Goal: Task Accomplishment & Management: Use online tool/utility

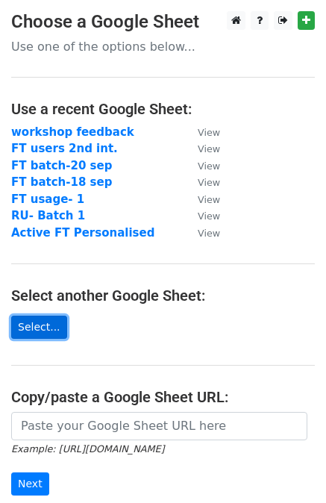
click at [39, 330] on link "Select..." at bounding box center [39, 327] width 56 height 23
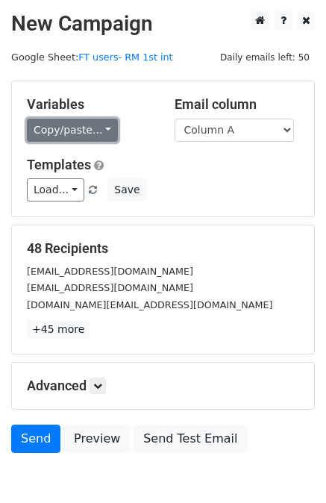
click at [51, 133] on link "Copy/paste..." at bounding box center [72, 130] width 91 height 23
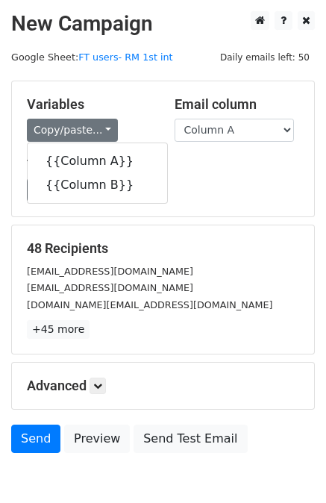
click at [216, 170] on h5 "Templates" at bounding box center [163, 165] width 272 height 16
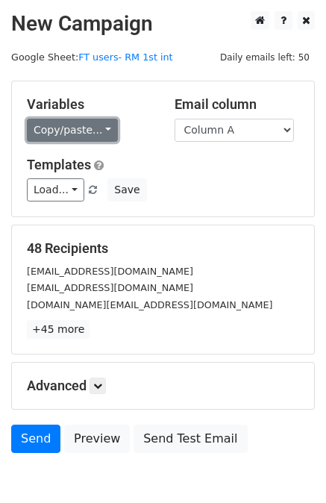
click at [54, 135] on link "Copy/paste..." at bounding box center [72, 130] width 91 height 23
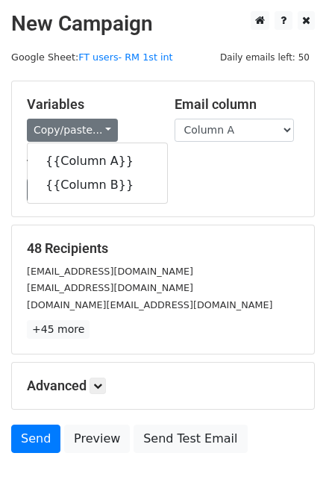
click at [221, 180] on div "Load... No templates saved Save" at bounding box center [163, 189] width 295 height 23
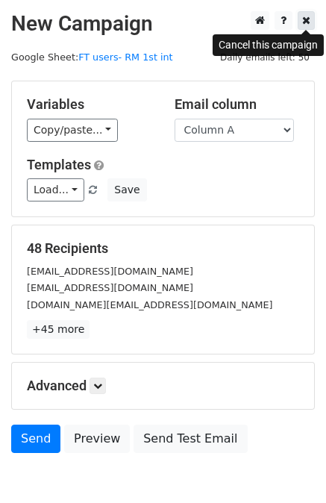
click at [310, 22] on icon at bounding box center [306, 20] width 8 height 10
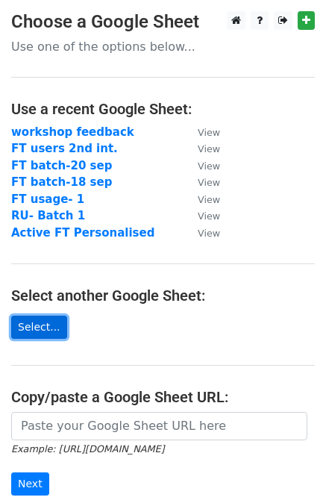
click at [29, 329] on link "Select..." at bounding box center [39, 327] width 56 height 23
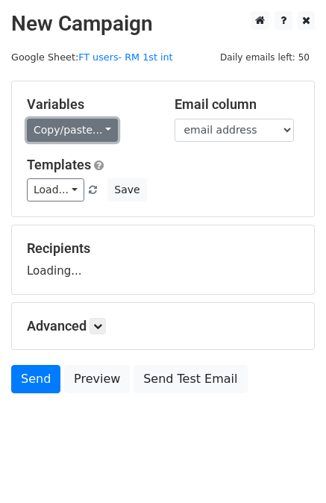
click at [51, 129] on link "Copy/paste..." at bounding box center [72, 130] width 91 height 23
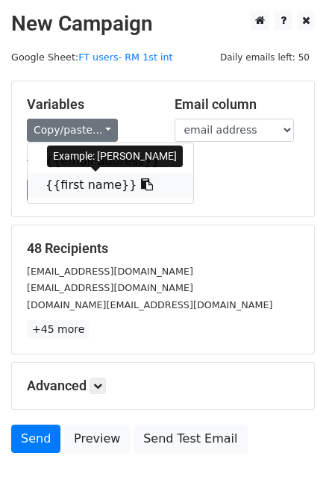
click at [98, 189] on link "{{first name}}" at bounding box center [111, 185] width 166 height 24
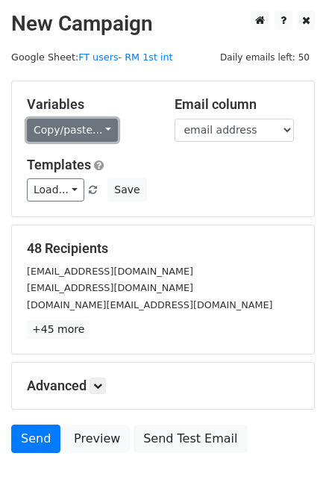
click at [66, 122] on link "Copy/paste..." at bounding box center [72, 130] width 91 height 23
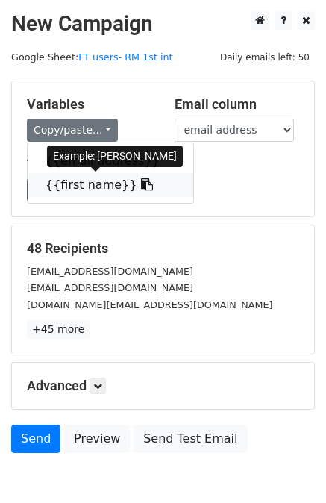
click at [75, 181] on link "{{first name}}" at bounding box center [111, 185] width 166 height 24
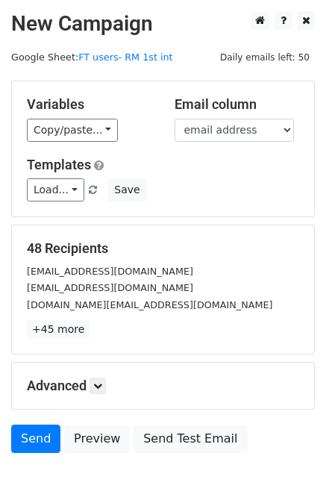
scroll to position [75, 0]
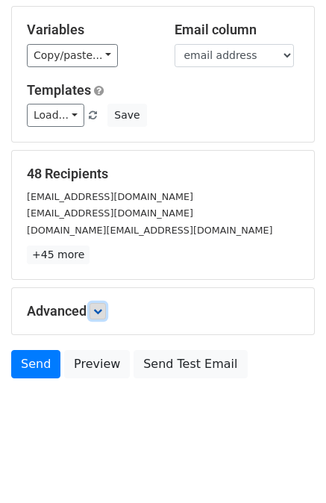
click at [101, 307] on icon at bounding box center [97, 311] width 9 height 9
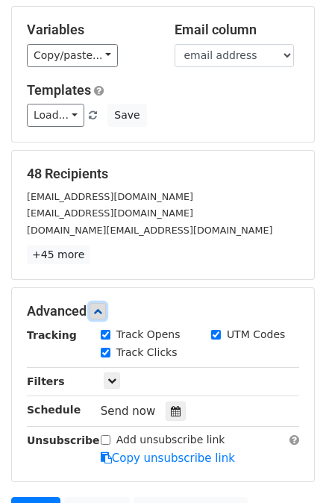
scroll to position [221, 0]
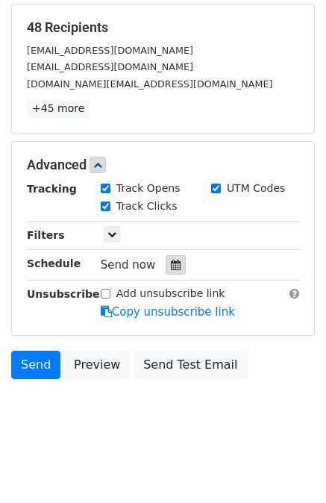
click at [171, 267] on icon at bounding box center [176, 265] width 10 height 10
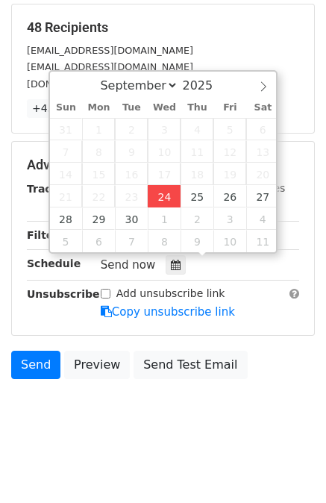
type input "2025-09-24 16:38"
type input "04"
type input "38"
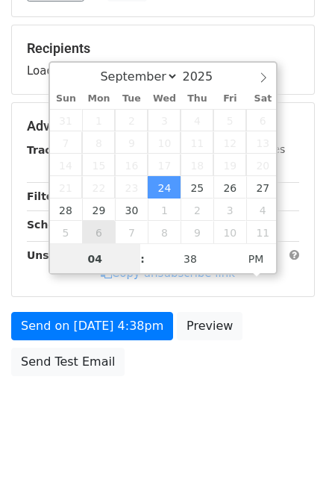
scroll to position [196, 0]
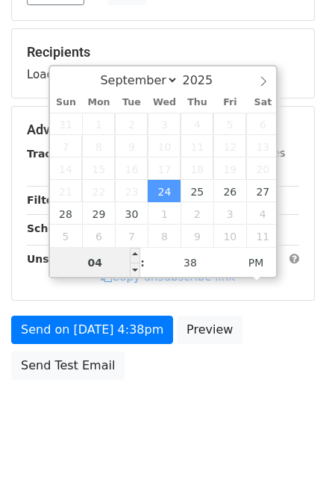
click at [110, 268] on input "04" at bounding box center [95, 263] width 91 height 30
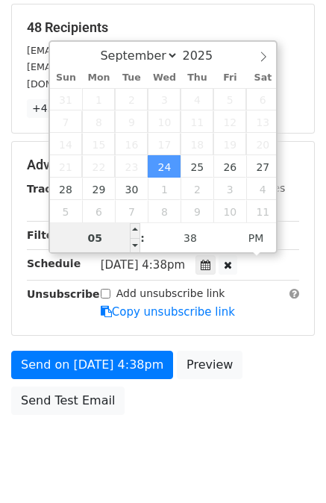
type input "05"
type input "2025-09-24 17:38"
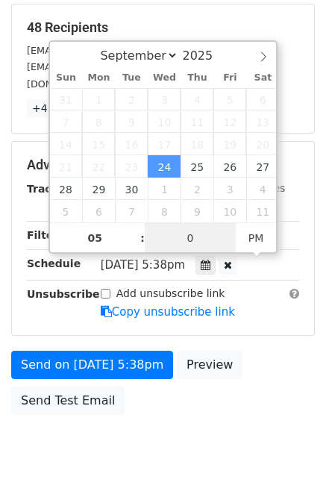
type input "00"
type input "2025-09-24 17:00"
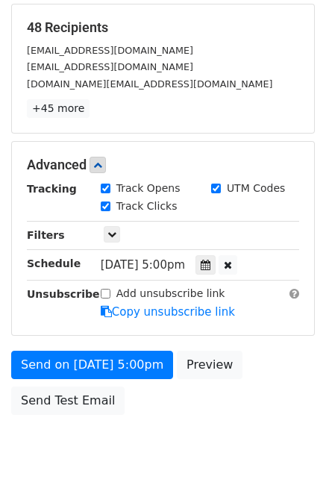
scroll to position [256, 0]
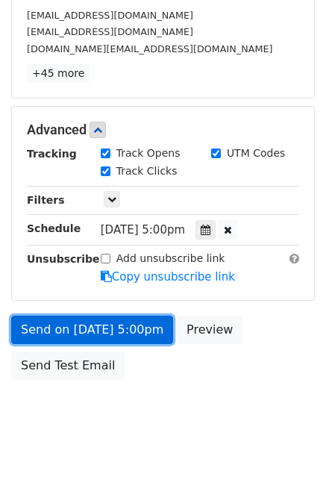
click at [134, 331] on link "Send on Sep 24 at 5:00pm" at bounding box center [92, 330] width 162 height 28
